Goal: Transaction & Acquisition: Purchase product/service

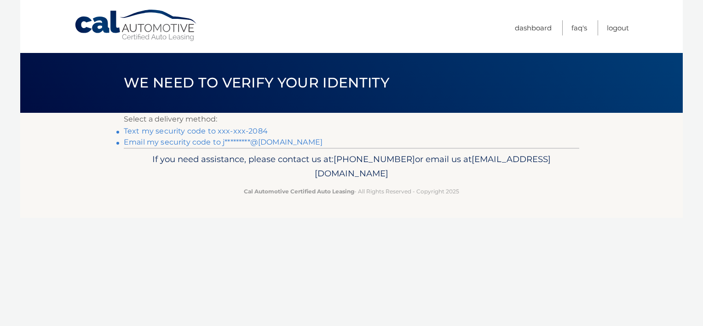
click at [200, 132] on link "Text my security code to xxx-xxx-2084" at bounding box center [196, 130] width 144 height 9
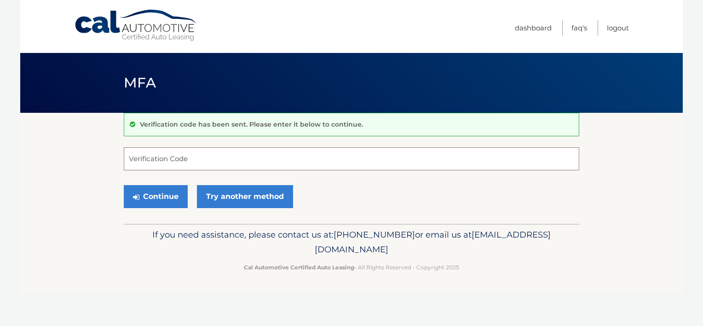
click at [146, 163] on input "Verification Code" at bounding box center [351, 158] width 455 height 23
type input "190471"
click at [152, 194] on button "Continue" at bounding box center [156, 196] width 64 height 23
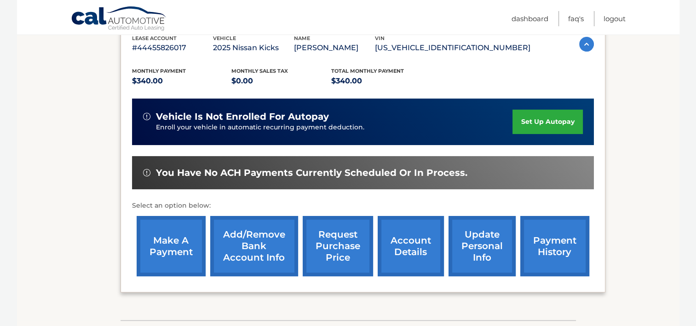
scroll to position [184, 0]
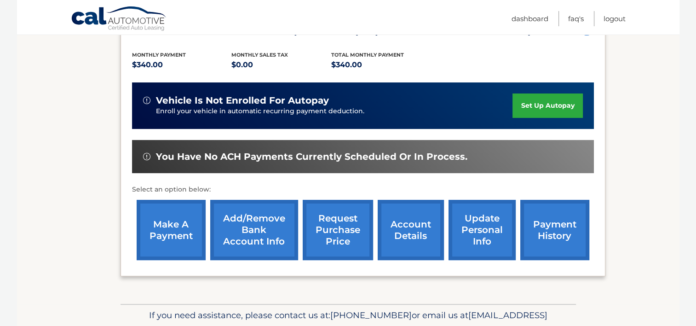
click at [405, 235] on link "account details" at bounding box center [411, 230] width 66 height 60
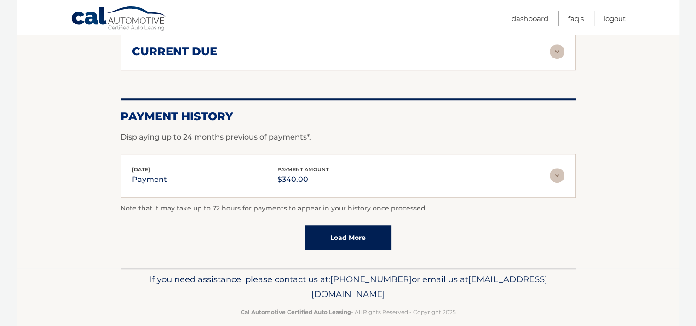
scroll to position [675, 0]
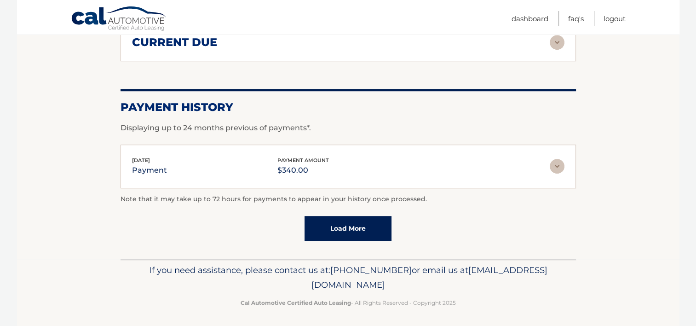
click at [346, 224] on link "Load More" at bounding box center [347, 228] width 87 height 25
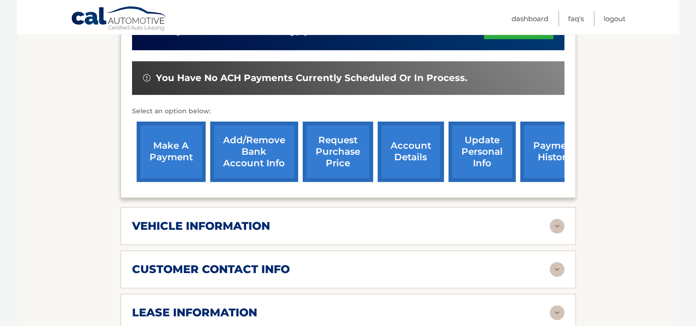
scroll to position [229, 0]
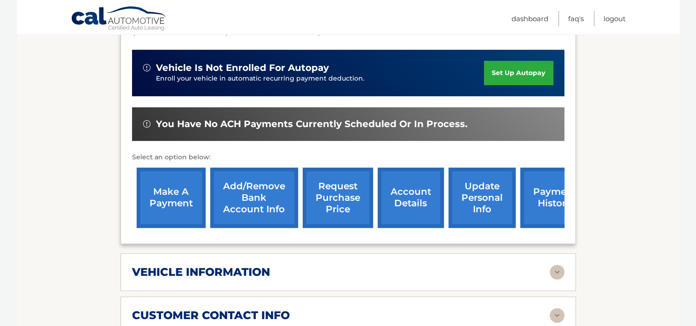
click at [161, 199] on link "make a payment" at bounding box center [171, 197] width 69 height 60
click at [165, 199] on link "make a payment" at bounding box center [171, 197] width 69 height 60
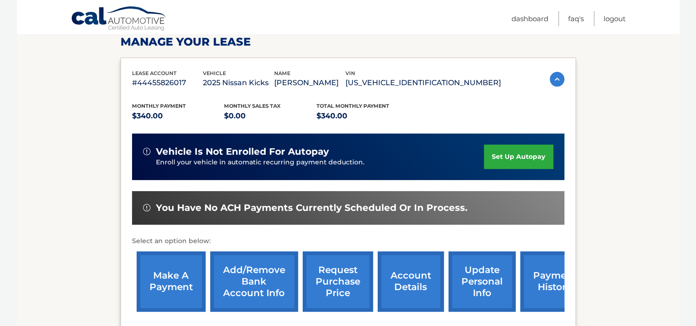
scroll to position [91, 0]
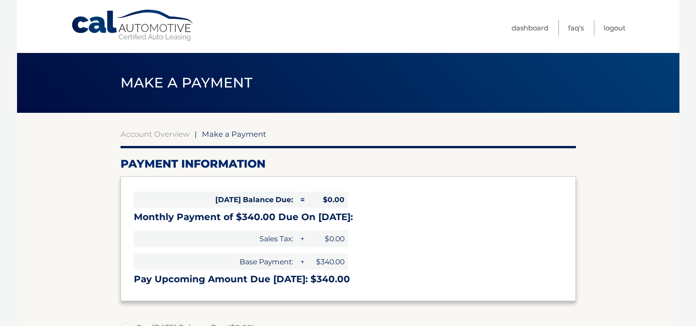
select select "NDBhZDkyMmEtY2U3Mi00ZTAyLWJmNmEtZmNiN2QwZWZkOGYx"
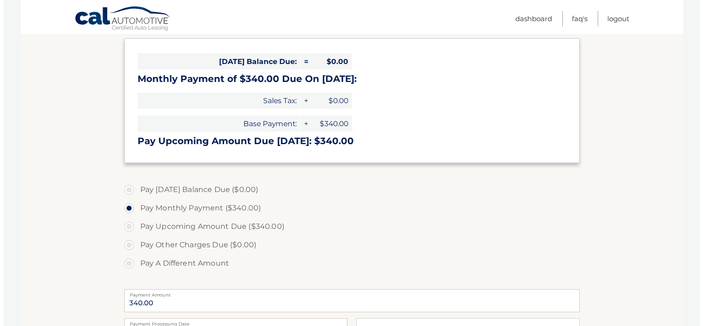
scroll to position [331, 0]
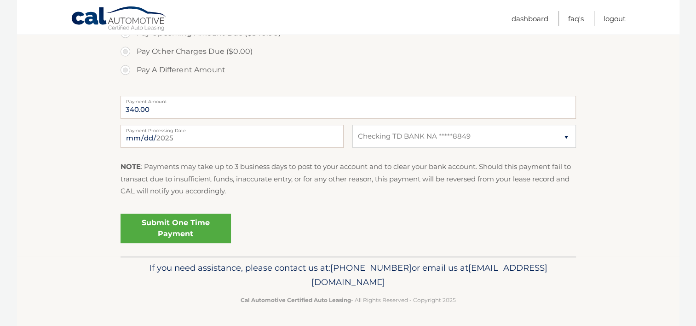
click at [171, 230] on link "Submit One Time Payment" at bounding box center [175, 227] width 110 height 29
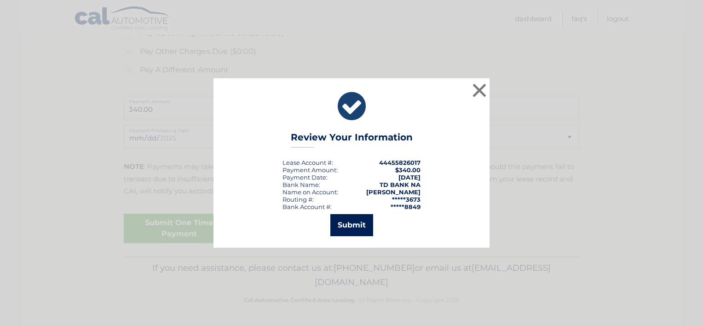
click at [352, 222] on button "Submit" at bounding box center [351, 225] width 43 height 22
